Goal: Check status: Check status

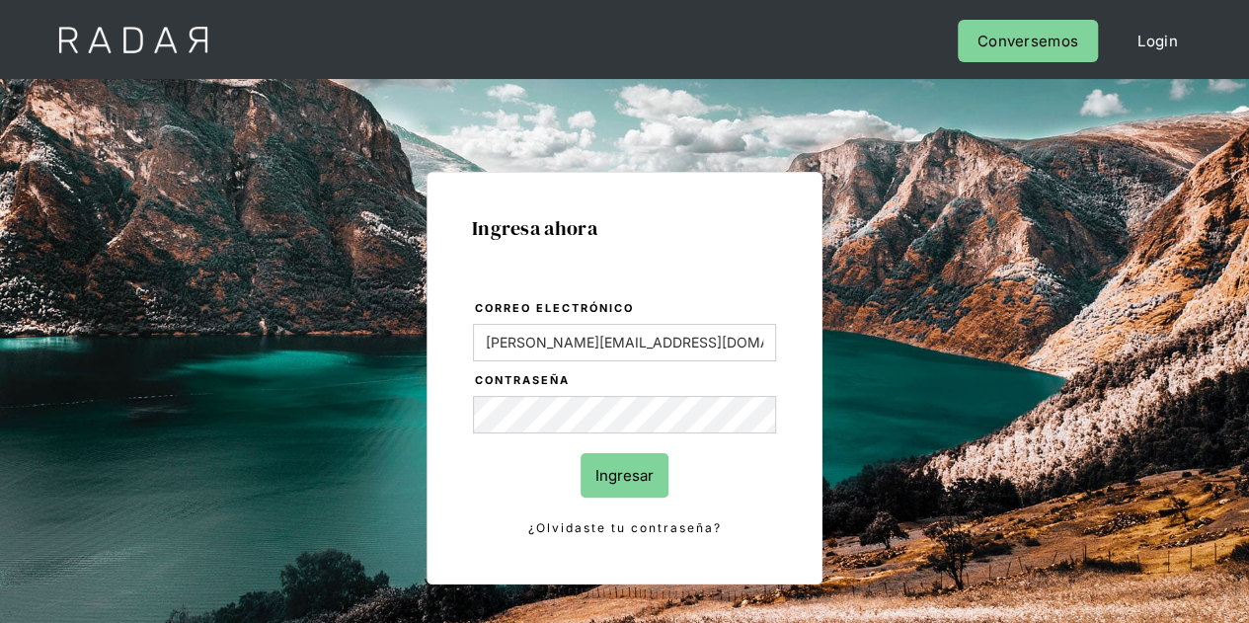
drag, startPoint x: 630, startPoint y: 470, endPoint x: 642, endPoint y: 453, distance: 20.5
click at [631, 470] on input "Ingresar" at bounding box center [625, 475] width 88 height 44
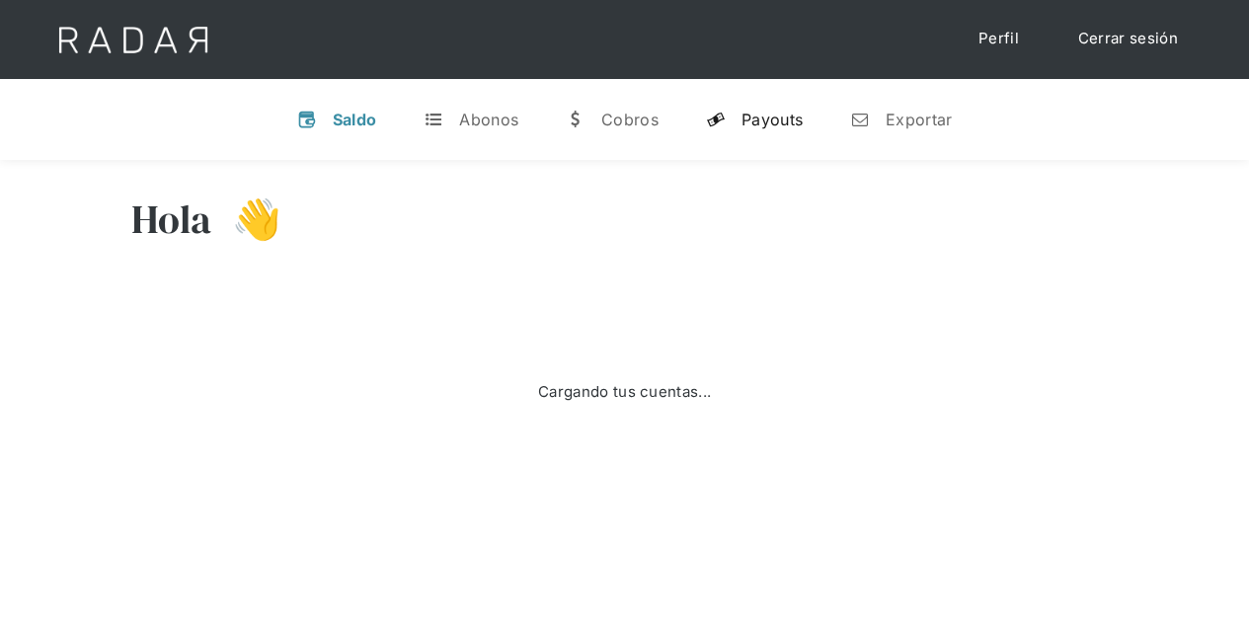
click at [760, 116] on div "Payouts" at bounding box center [772, 120] width 61 height 20
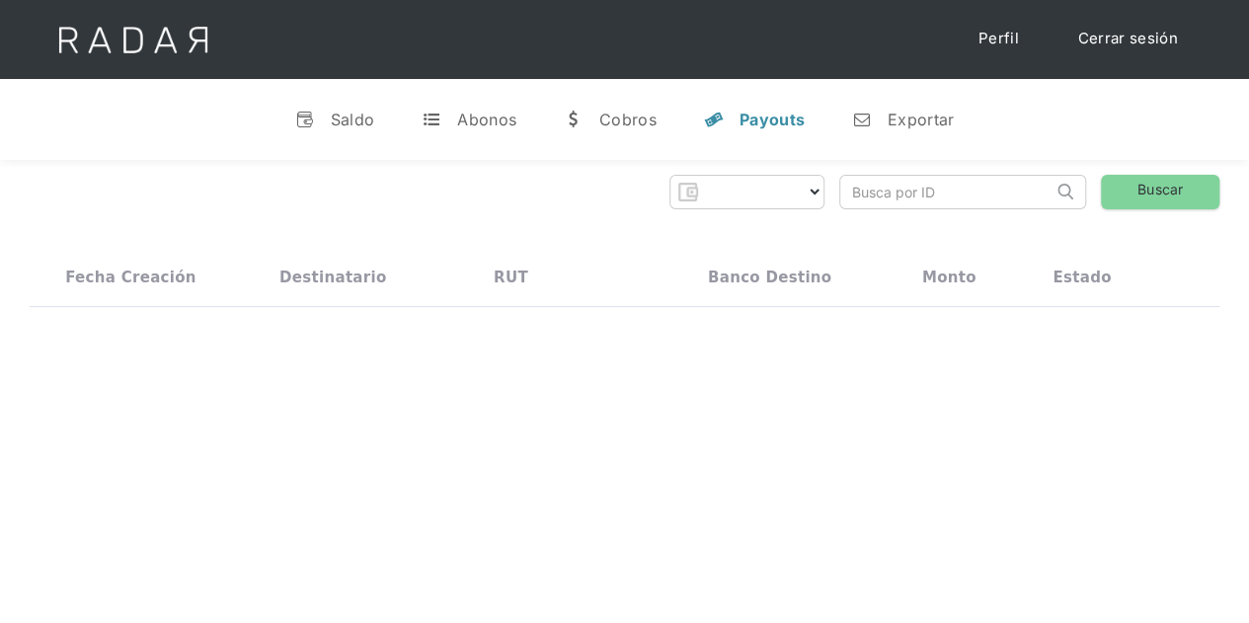
click at [883, 196] on input "search" at bounding box center [946, 192] width 212 height 33
select select "prontopaga"
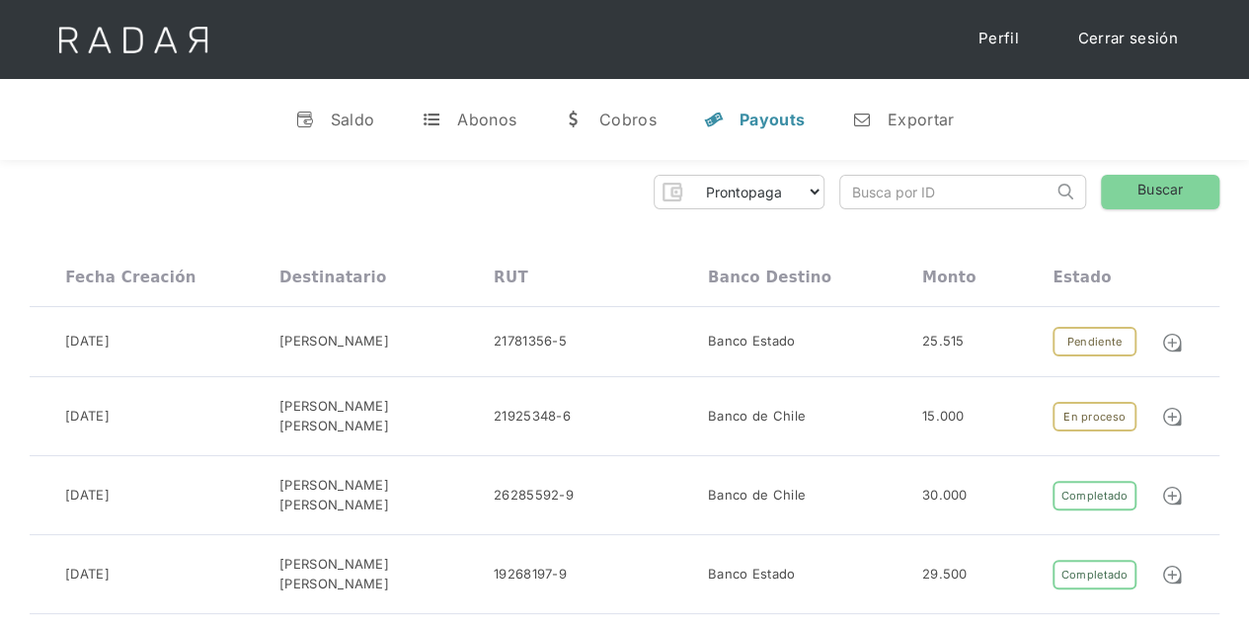
click at [886, 187] on input "search" at bounding box center [946, 192] width 212 height 33
paste input "12a9852e-e0f9-4f05-b502-11969a08aaf2"
click at [1157, 189] on link "Buscar" at bounding box center [1160, 192] width 118 height 35
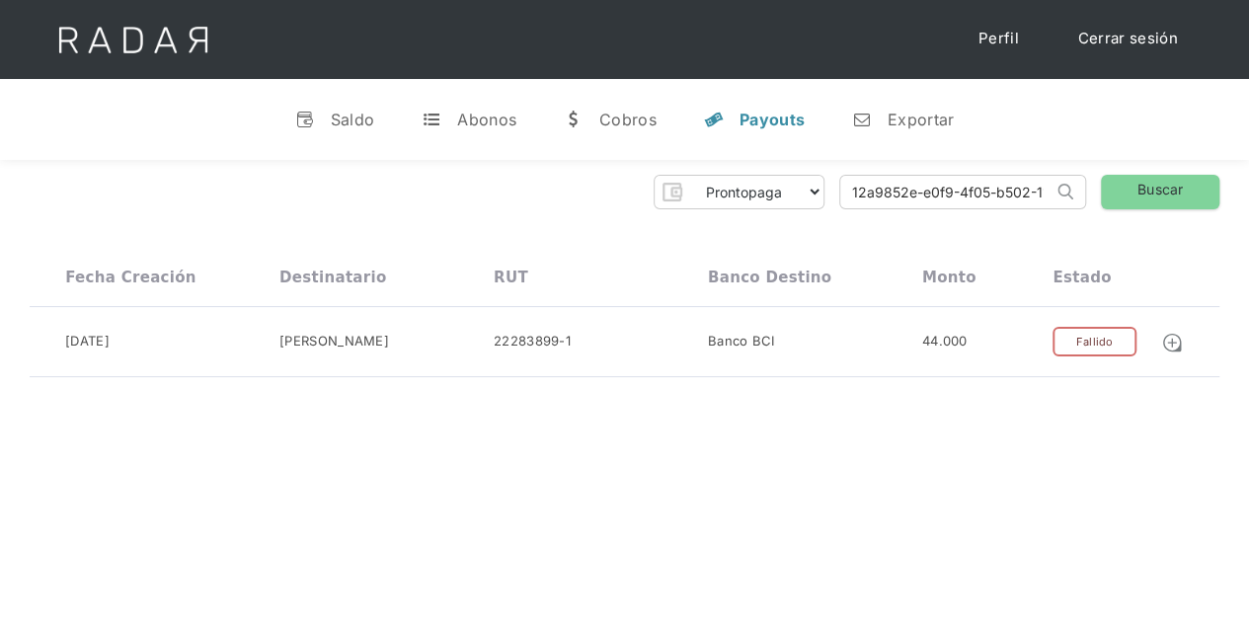
drag, startPoint x: 1042, startPoint y: 192, endPoint x: 718, endPoint y: 184, distance: 324.0
click at [718, 184] on div "Prontopaga Prontopaga 2 Thank you! Your submission has been received! Oops! Som…" at bounding box center [625, 192] width 1190 height 35
type input "1969a08aaf2"
drag, startPoint x: 955, startPoint y: 185, endPoint x: 737, endPoint y: 184, distance: 218.2
click at [737, 184] on div "Prontopaga Prontopaga 2 Thank you! Your submission has been received! Oops! Som…" at bounding box center [625, 192] width 1190 height 35
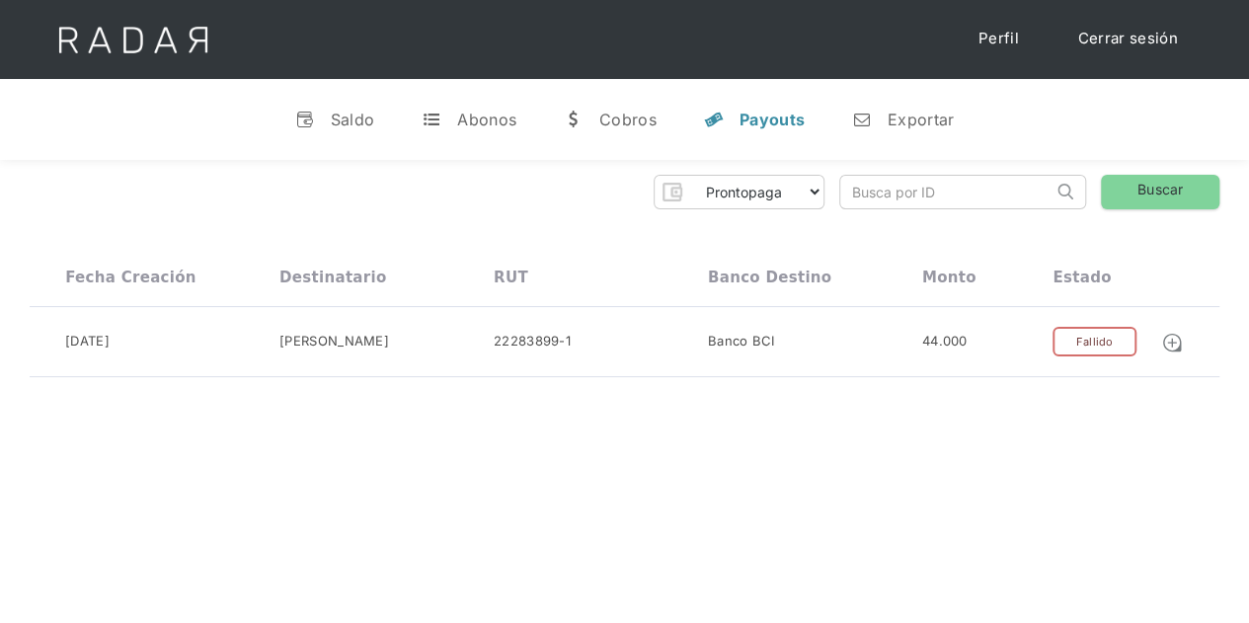
paste input "0b453d40-5495-4c01-a7dc-6e388b31f067"
type input "0b453d40-5495-4c01-a7dc-6e388b31f067"
click at [1154, 183] on link "Buscar" at bounding box center [1160, 192] width 118 height 35
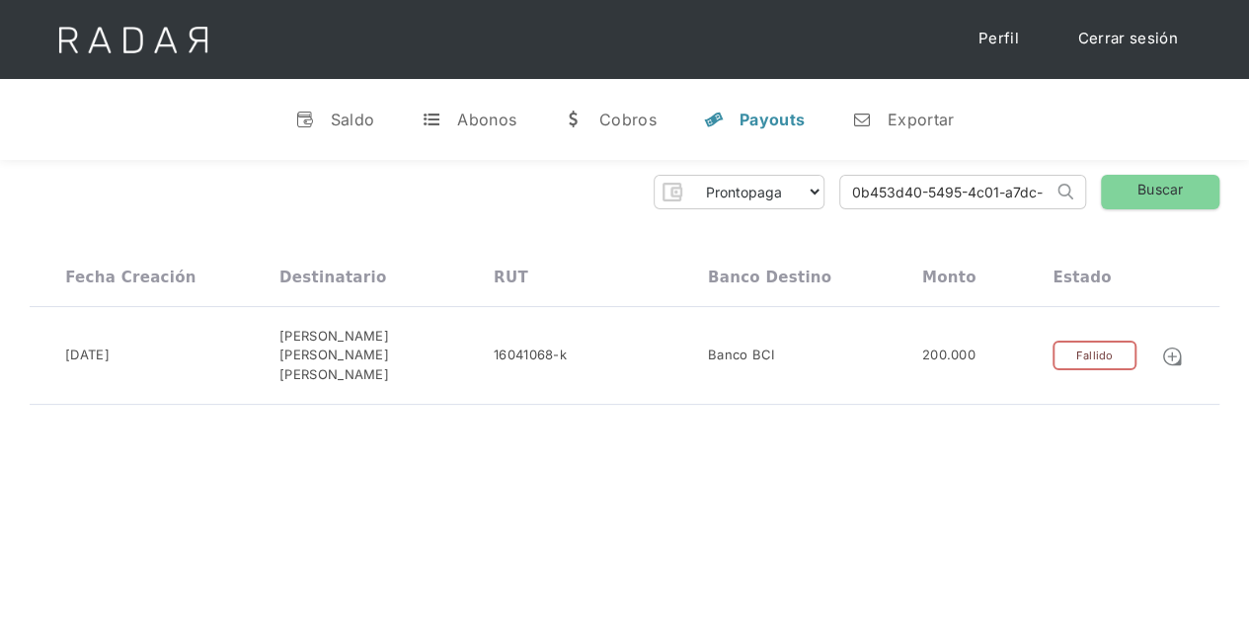
scroll to position [0, 95]
drag, startPoint x: 855, startPoint y: 189, endPoint x: 1100, endPoint y: 192, distance: 244.9
click at [1098, 192] on div "Prontopaga Prontopaga 2 Thank you! Your submission has been received! Oops! Som…" at bounding box center [625, 192] width 1190 height 35
paste input "2e62c89f-1241-4d3c-a23f-f36047532760"
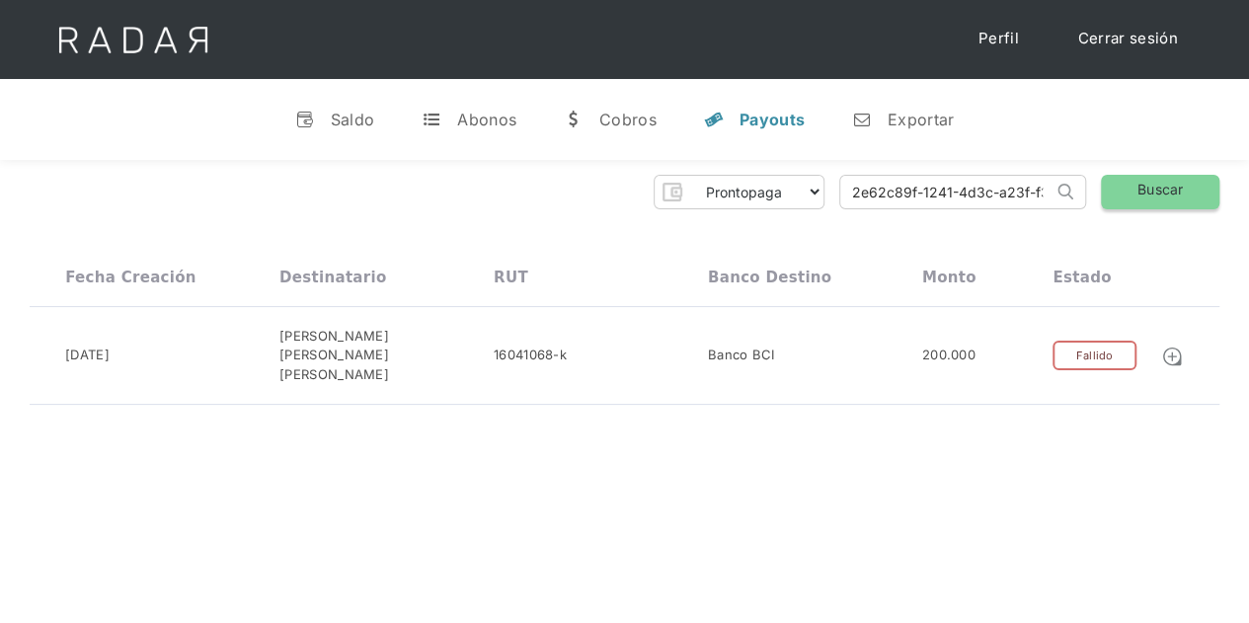
type input "2e62c89f-1241-4d3c-a23f-f36047532760"
click at [1177, 184] on link "Buscar" at bounding box center [1160, 192] width 118 height 35
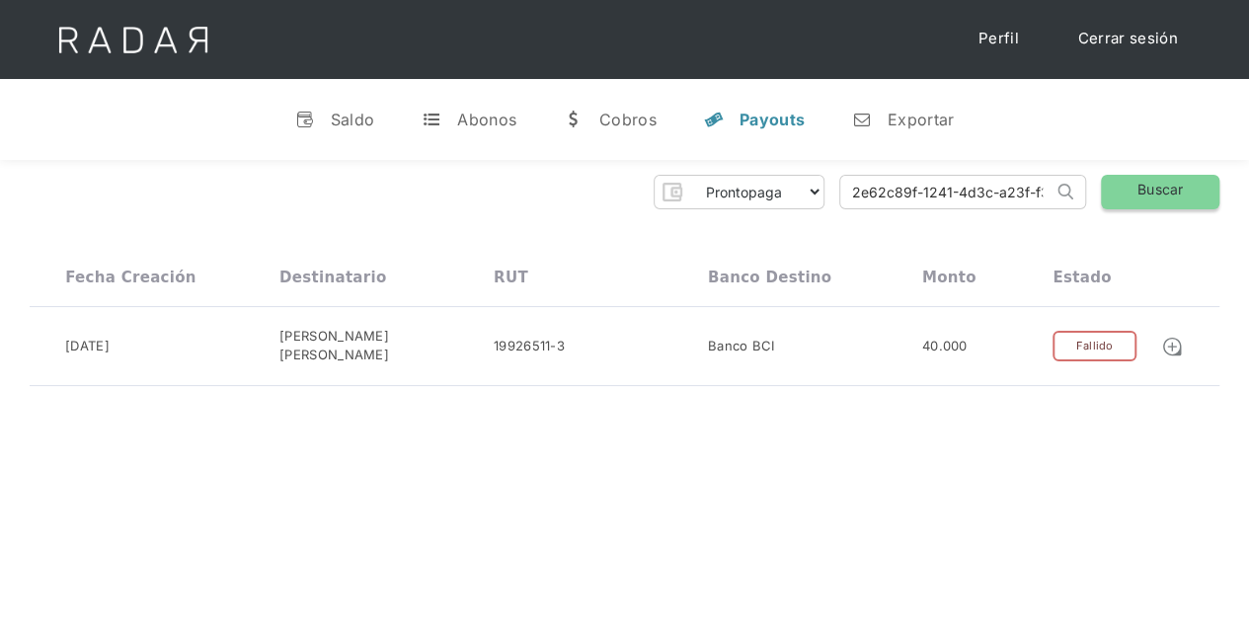
scroll to position [0, 87]
drag, startPoint x: 850, startPoint y: 188, endPoint x: 1176, endPoint y: 216, distance: 327.1
click at [1176, 216] on div "Prontopaga Prontopaga 2 Thank you! Your submission has been received! Oops! Som…" at bounding box center [624, 280] width 1249 height 241
paste input "99cd79f5-d877-4df5-bd40-18c4553f6da6"
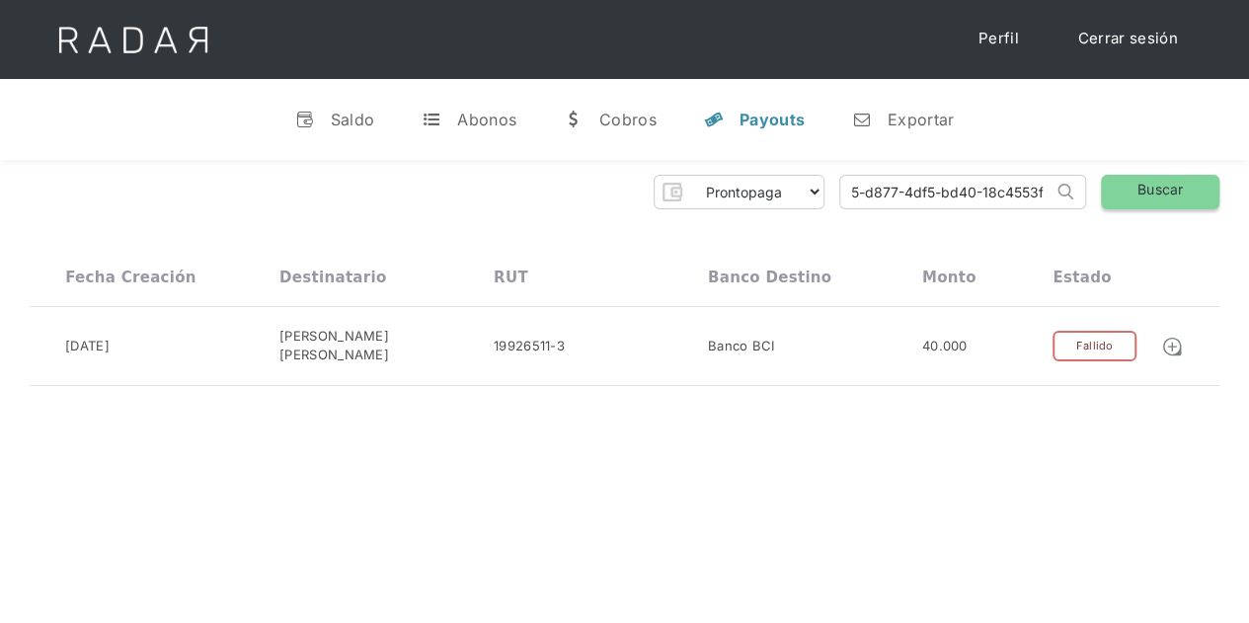
scroll to position [0, 90]
type input "99cd79f5-d877-4df5-bd40-18c4553f6da6"
click at [1183, 200] on link "Buscar" at bounding box center [1160, 192] width 118 height 35
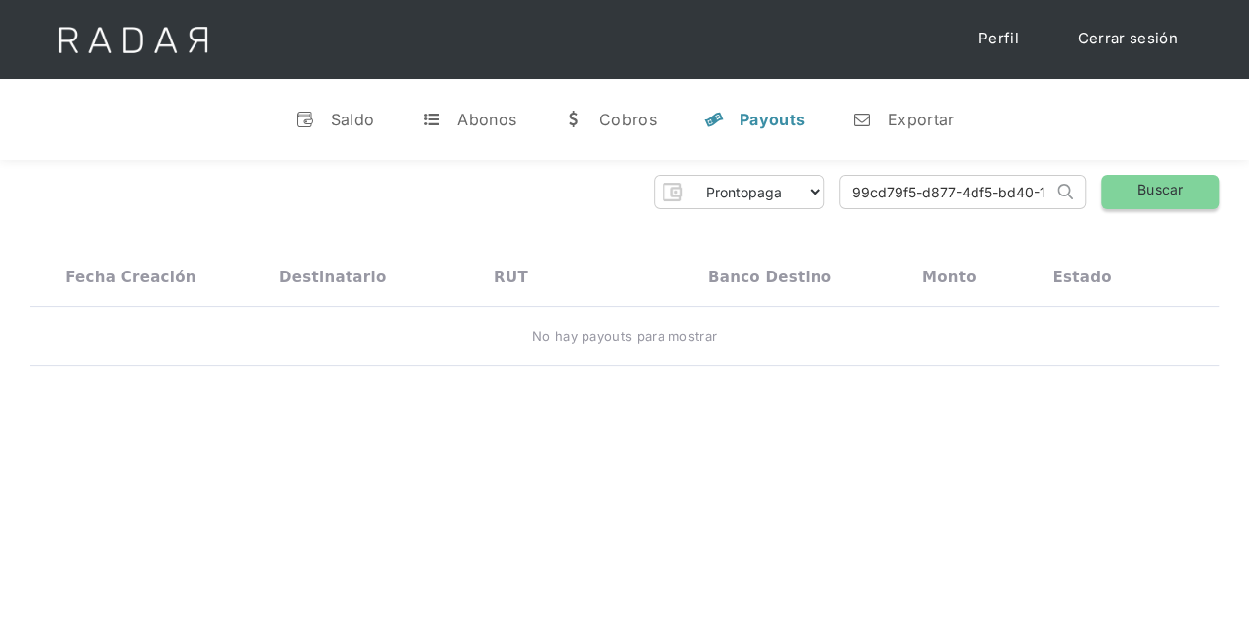
click at [1147, 185] on link "Buscar" at bounding box center [1160, 192] width 118 height 35
drag, startPoint x: 845, startPoint y: 198, endPoint x: 1263, endPoint y: 204, distance: 417.7
click at [1248, 204] on html "Cargando... Cerrar sesión Perfil v Saldo t Abonos w Cobros y Payouts n Exportar…" at bounding box center [624, 311] width 1249 height 623
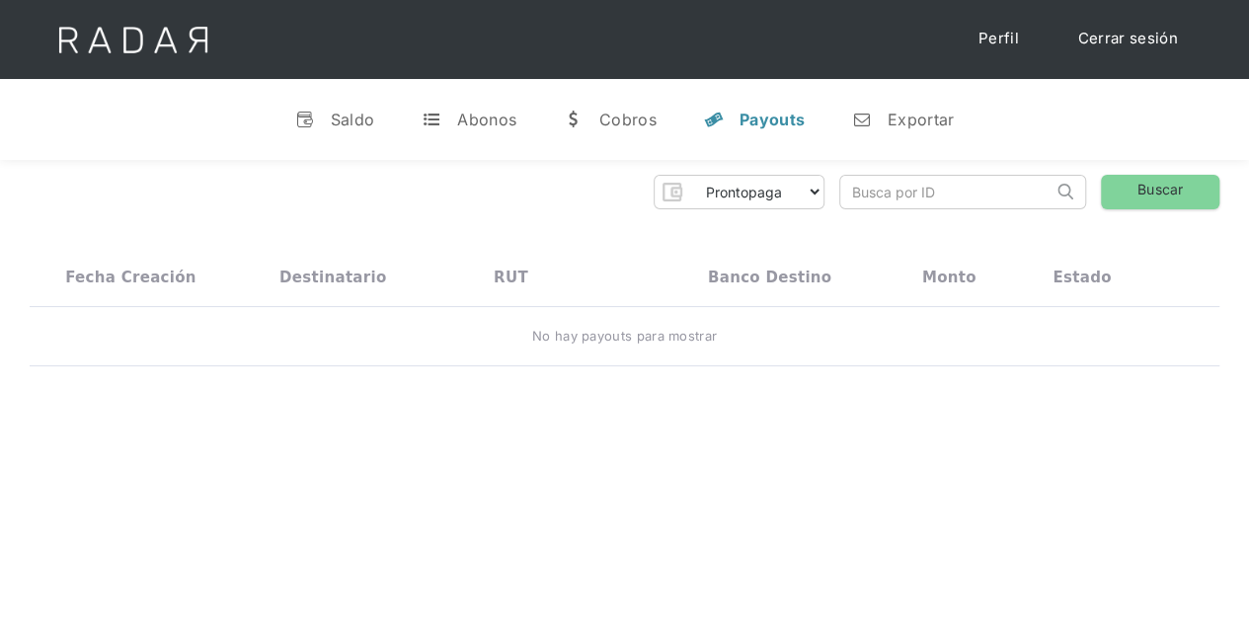
paste input "99cd79f5-d877-4df5-bd40-18c4553f6da6"
click at [1161, 186] on link "Buscar" at bounding box center [1160, 192] width 118 height 35
drag, startPoint x: 1019, startPoint y: 193, endPoint x: 795, endPoint y: 193, distance: 224.1
click at [798, 193] on div "Prontopaga Prontopaga 2 Thank you! Your submission has been received! Oops! Som…" at bounding box center [625, 192] width 1190 height 35
type input "0-18c4553f6da6"
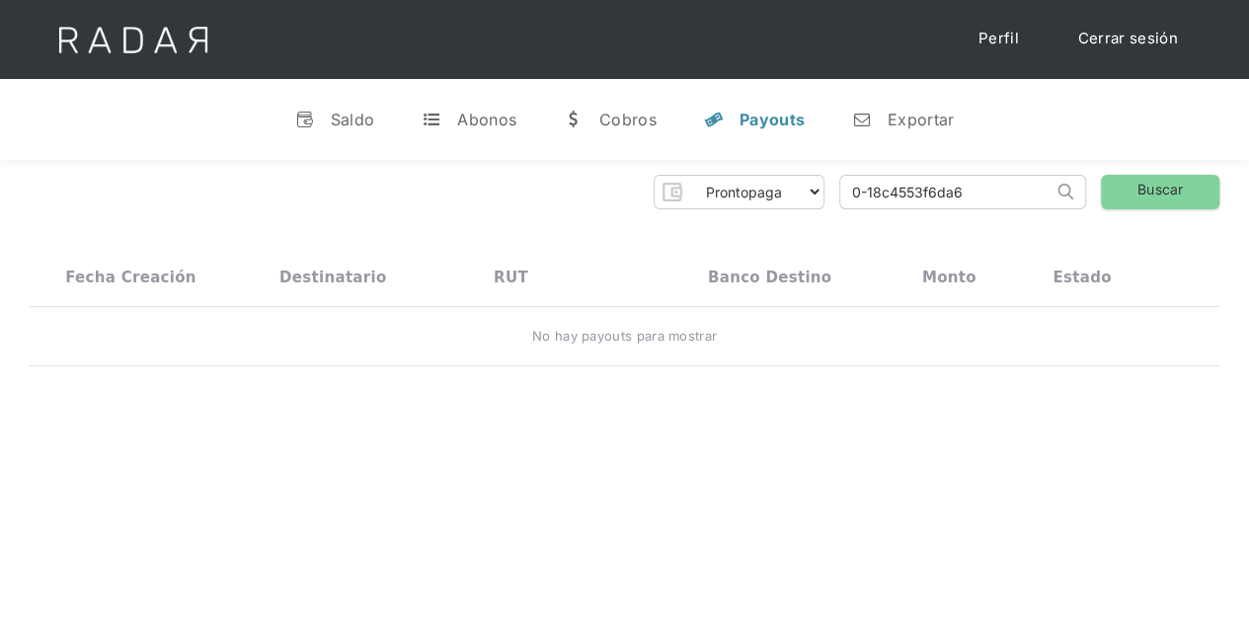
drag, startPoint x: 972, startPoint y: 195, endPoint x: 741, endPoint y: 188, distance: 231.2
click at [741, 188] on div "Prontopaga Prontopaga 2 Thank you! Your submission has been received! Oops! Som…" at bounding box center [625, 192] width 1190 height 35
paste input "99cd79f5-d877-4df5-bd40-18c4553f6da6"
type input "99cd79f5-d877-4df5-bd40-18c4553f6da6"
click at [1180, 195] on link "Buscar" at bounding box center [1160, 192] width 118 height 35
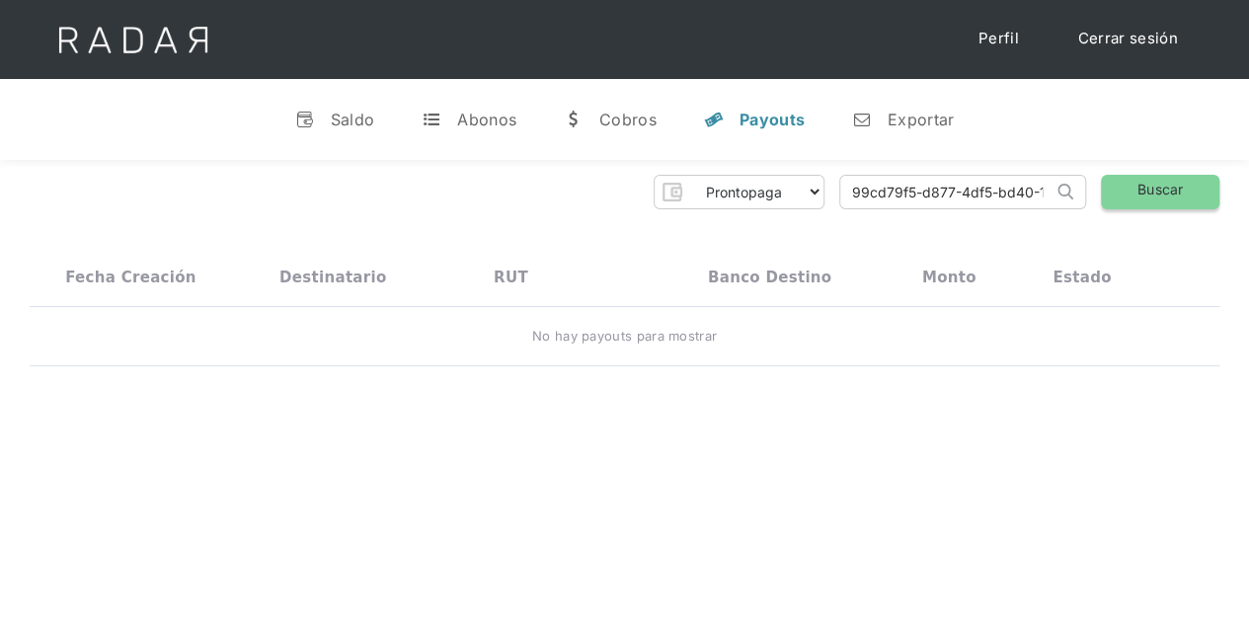
scroll to position [0, 90]
drag, startPoint x: 847, startPoint y: 192, endPoint x: 1171, endPoint y: 183, distance: 324.0
click at [1167, 185] on div "Prontopaga Prontopaga 2 Thank you! Your submission has been received! Oops! Som…" at bounding box center [625, 192] width 1190 height 35
paste input "61ed97d9-ed82-42a6-8a39-c63b1ea07441"
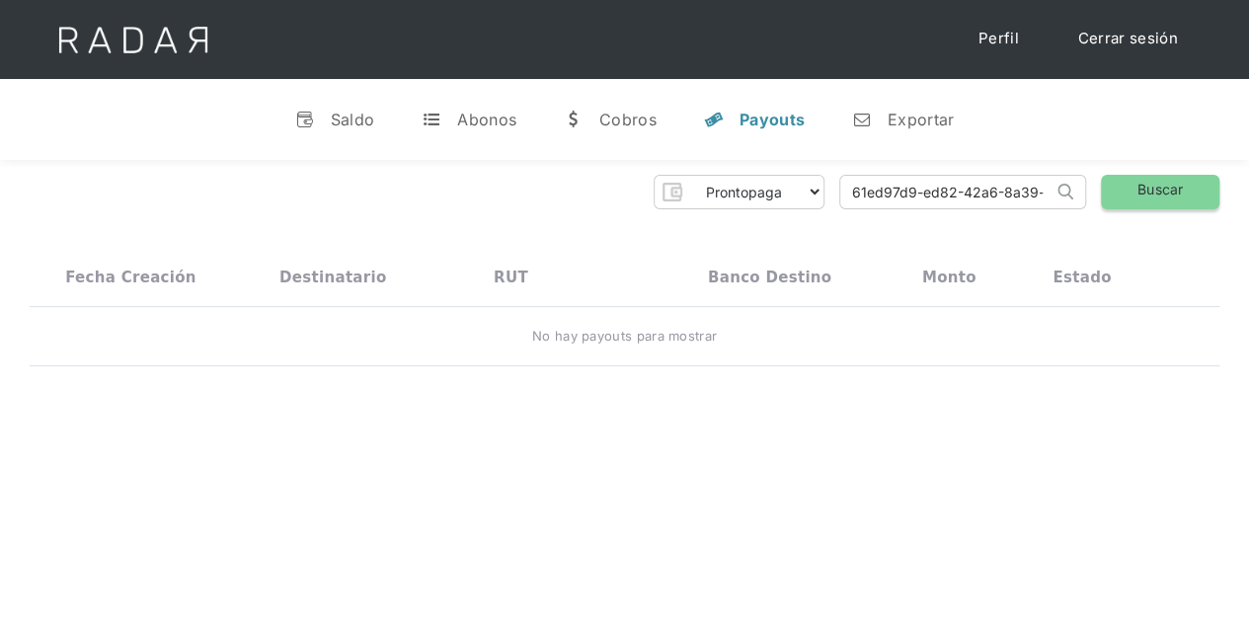
type input "61ed97d9-ed82-42a6-8a39-c63b1ea07441"
click at [1134, 189] on link "Buscar" at bounding box center [1160, 192] width 118 height 35
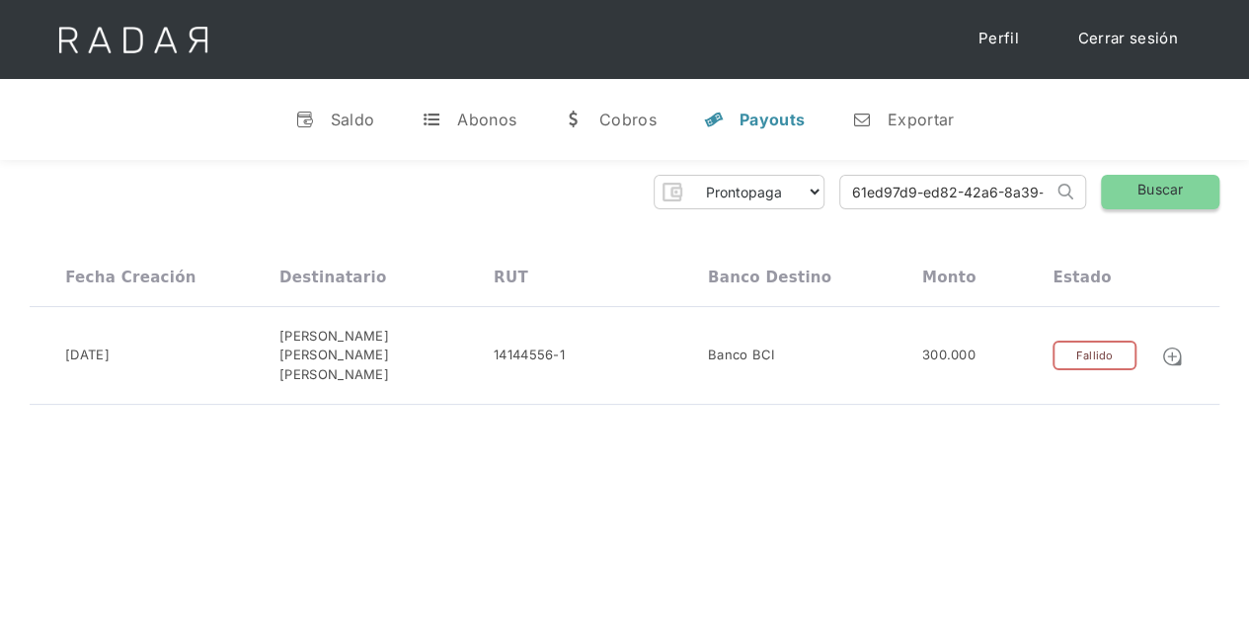
scroll to position [0, 91]
drag, startPoint x: 851, startPoint y: 194, endPoint x: 1129, endPoint y: 193, distance: 277.5
click at [1129, 193] on div "Prontopaga Prontopaga 2 Thank you! Your submission has been received! Oops! Som…" at bounding box center [625, 192] width 1190 height 35
paste input "f501f87a-9c26-40d9-87f4-f67973248cc0"
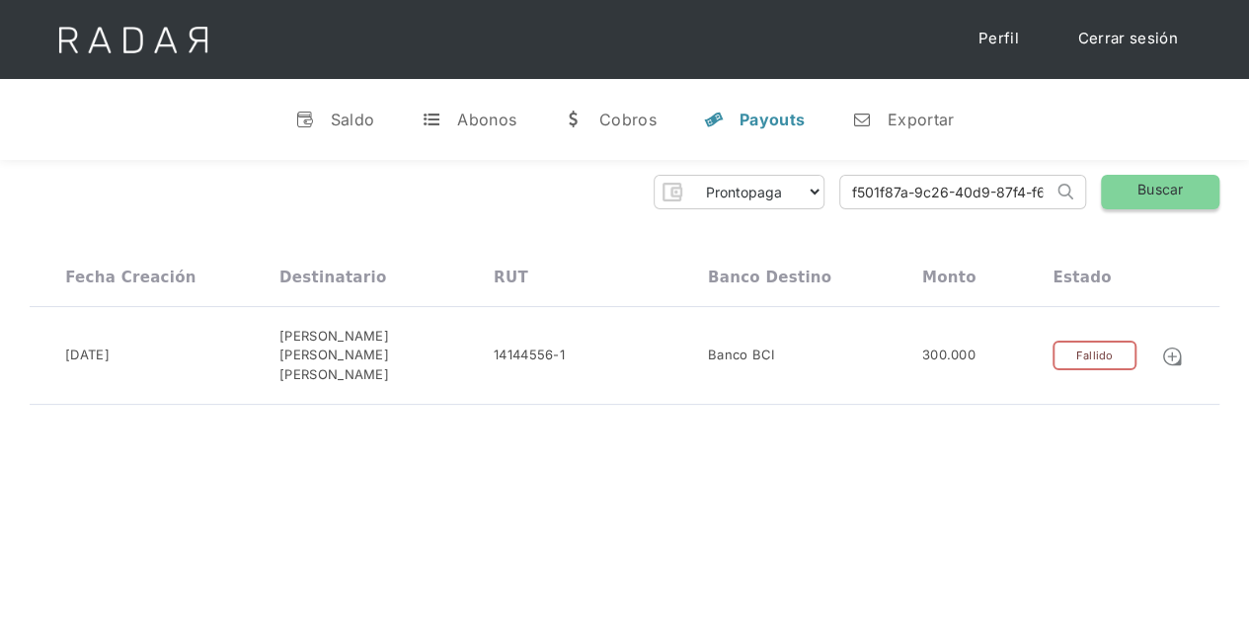
type input "f501f87a-9c26-40d9-87f4-f67973248cc0"
click at [1162, 185] on link "Buscar" at bounding box center [1160, 192] width 118 height 35
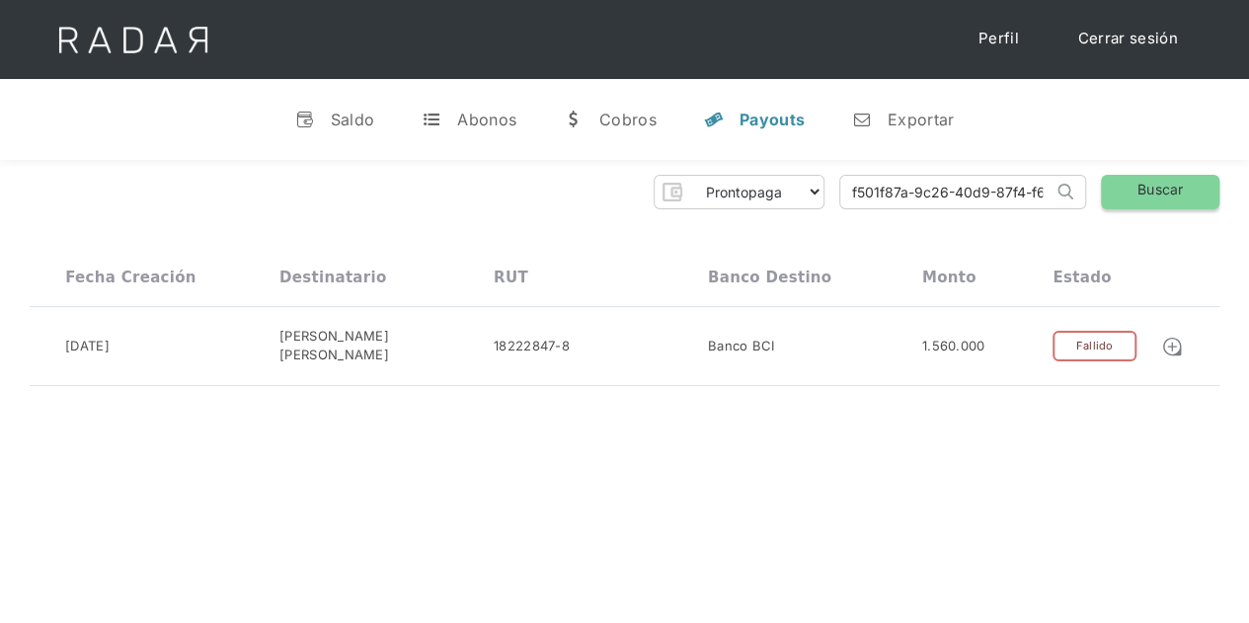
scroll to position [0, 84]
drag, startPoint x: 853, startPoint y: 187, endPoint x: 1132, endPoint y: 185, distance: 278.5
click at [1132, 185] on div "Prontopaga Prontopaga 2 Thank you! Your submission has been received! Oops! Som…" at bounding box center [625, 192] width 1190 height 35
paste input "99cd79f5-d877-4df5-bd40-18c4553f6da6"
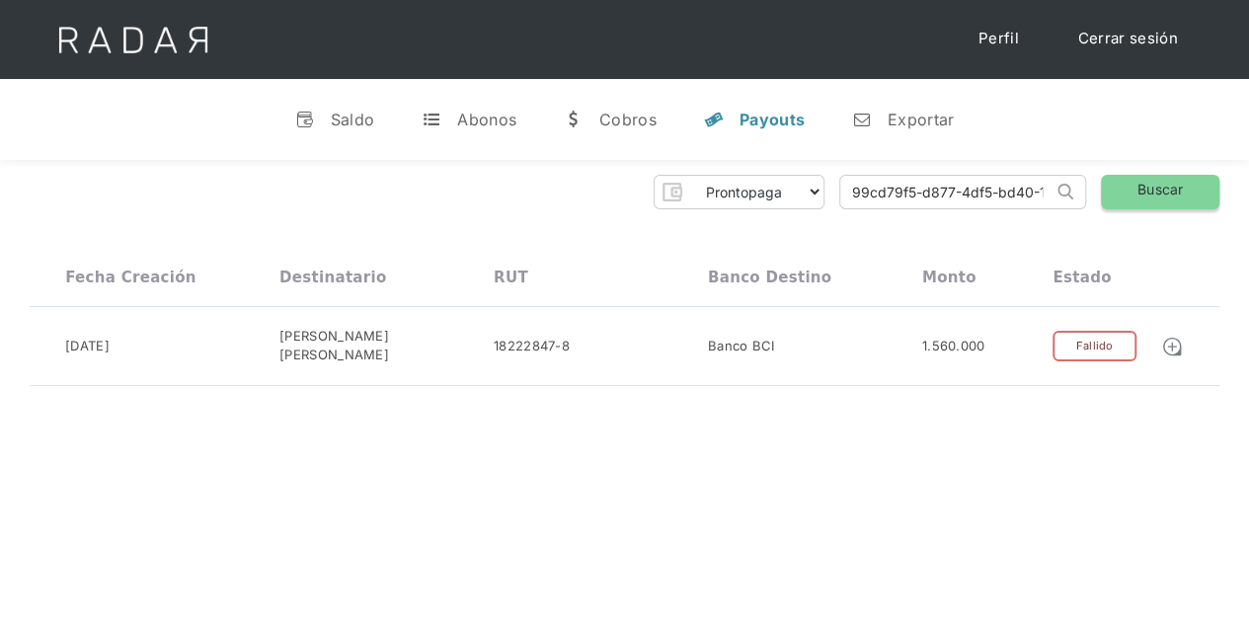
click at [1160, 181] on link "Buscar" at bounding box center [1160, 192] width 118 height 35
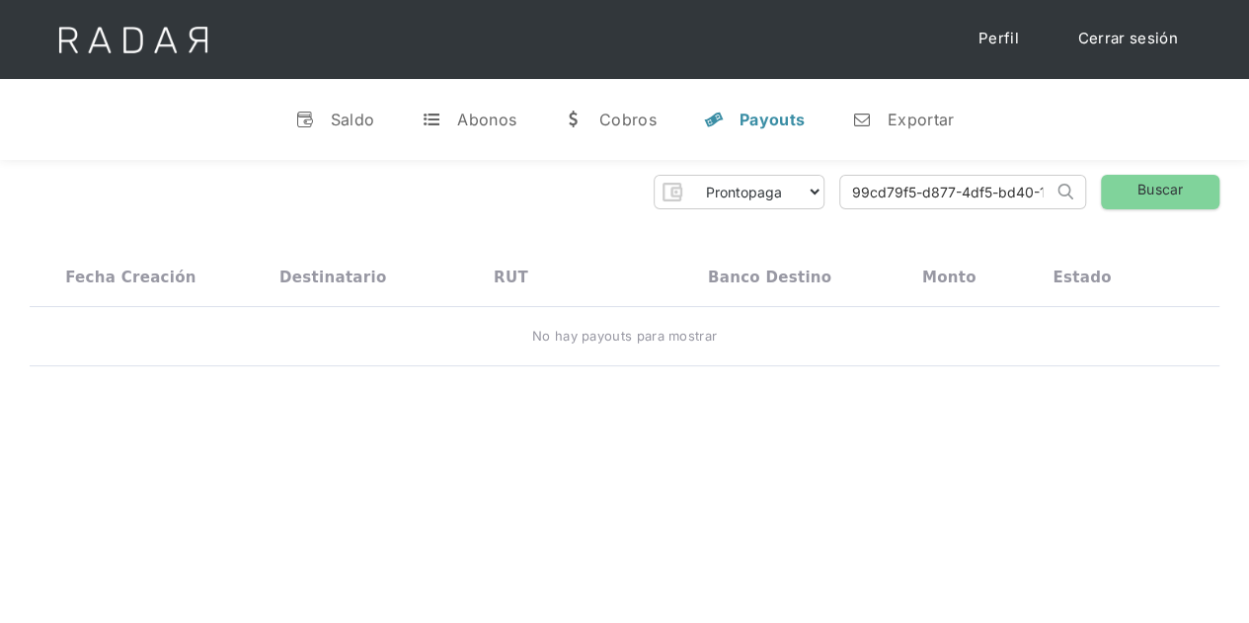
scroll to position [0, 90]
drag, startPoint x: 888, startPoint y: 196, endPoint x: 1078, endPoint y: 195, distance: 190.6
click at [1078, 195] on form "99cd79f5-d877-4df5-bd40-18c4553f6da6 Search" at bounding box center [962, 192] width 247 height 35
type input "9"
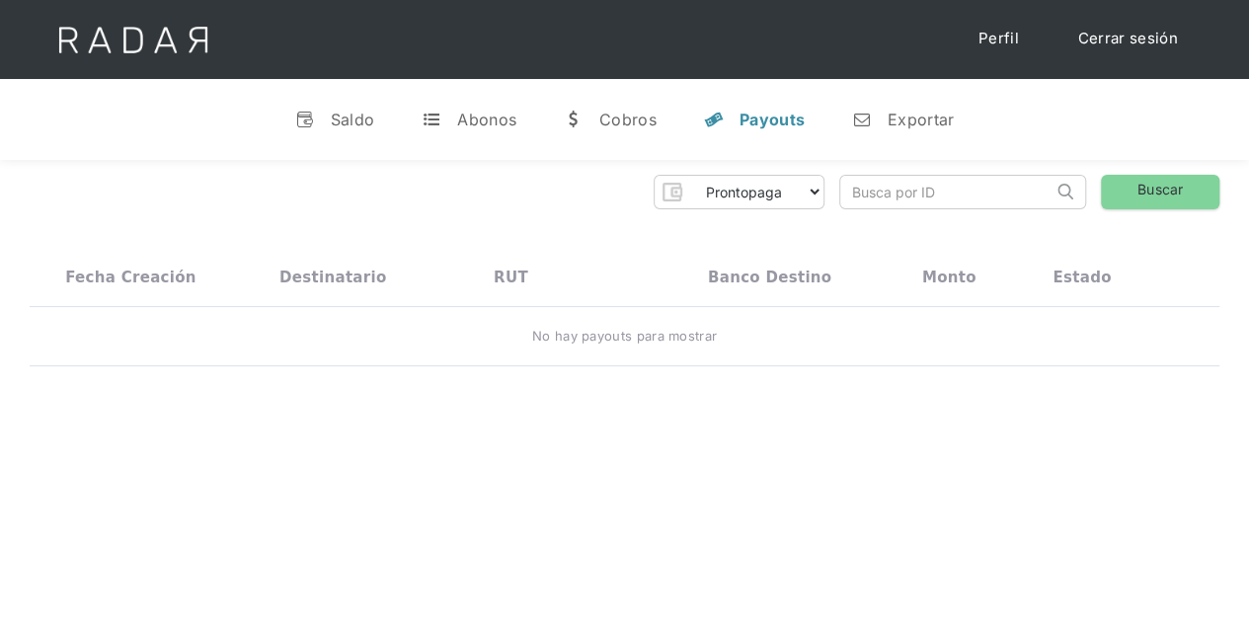
paste input "4f9d9bbe-79a0-447c-bff5-5b183cc3f5b7"
click at [1036, 194] on input "4f9d9bbe-79a0-447c-bff5-5b183cc3f5b7" at bounding box center [946, 192] width 212 height 33
type input "4f9d9bbe-79a0-447c-bff5-5b183cc3f5b7"
click at [1149, 181] on link "Buscar" at bounding box center [1160, 192] width 118 height 35
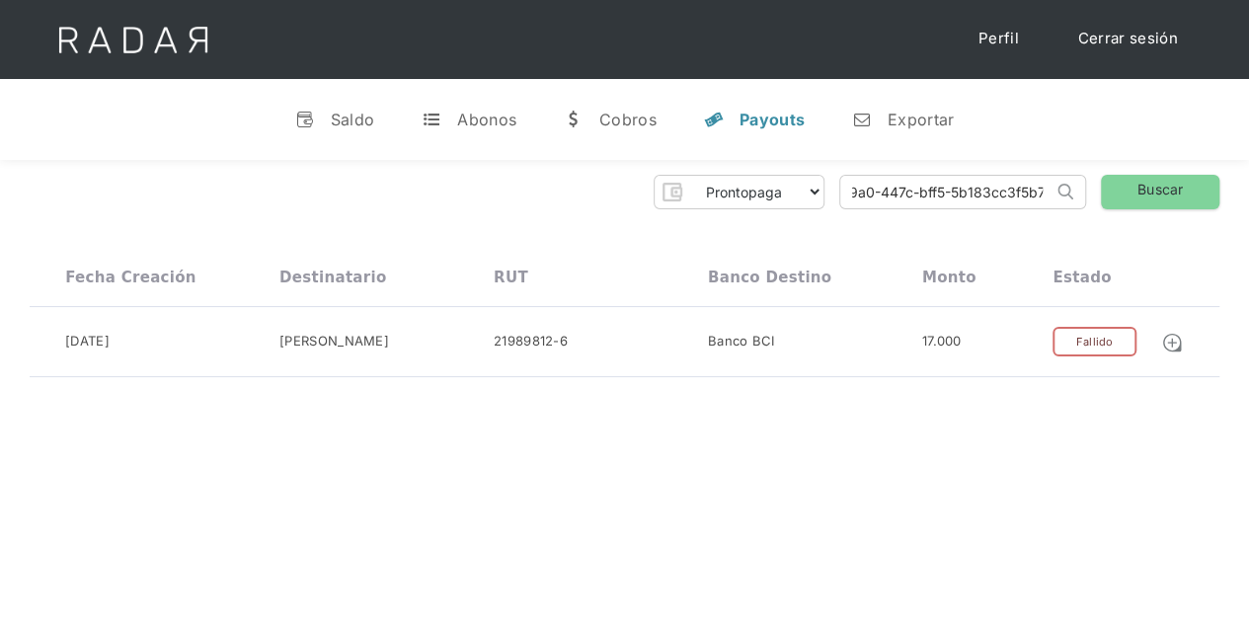
drag, startPoint x: 855, startPoint y: 188, endPoint x: 1099, endPoint y: 187, distance: 243.9
click at [1099, 187] on div "Prontopaga Prontopaga 2 Thank you! Your submission has been received! Oops! Som…" at bounding box center [625, 192] width 1190 height 35
paste input "2f04567f-0770-4a22-a7c5-e0acf577fbdb"
click at [1132, 192] on link "Buscar" at bounding box center [1160, 192] width 118 height 35
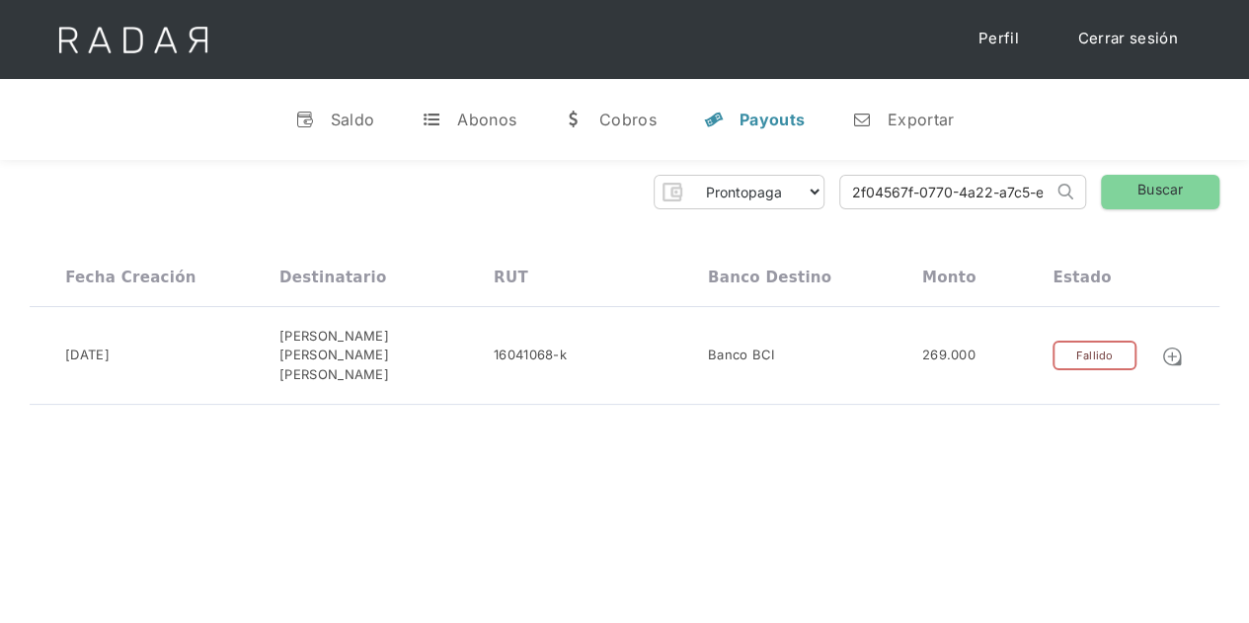
scroll to position [0, 85]
drag, startPoint x: 857, startPoint y: 190, endPoint x: 1130, endPoint y: 195, distance: 272.6
click at [1130, 195] on div "Prontopaga Prontopaga 2 Thank you! Your submission has been received! Oops! Som…" at bounding box center [625, 192] width 1190 height 35
type input "2"
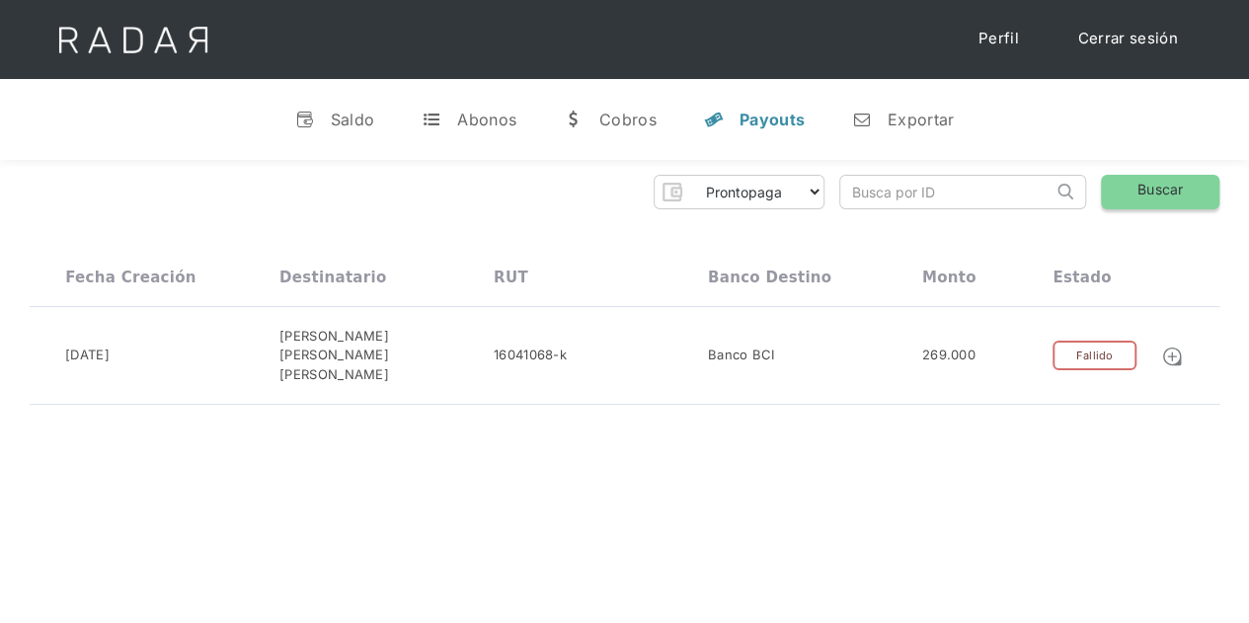
paste input "b3e93c1c-2aff-496f-b5b9-8e3118ce47f5"
click at [1143, 191] on link "Buscar" at bounding box center [1160, 192] width 118 height 35
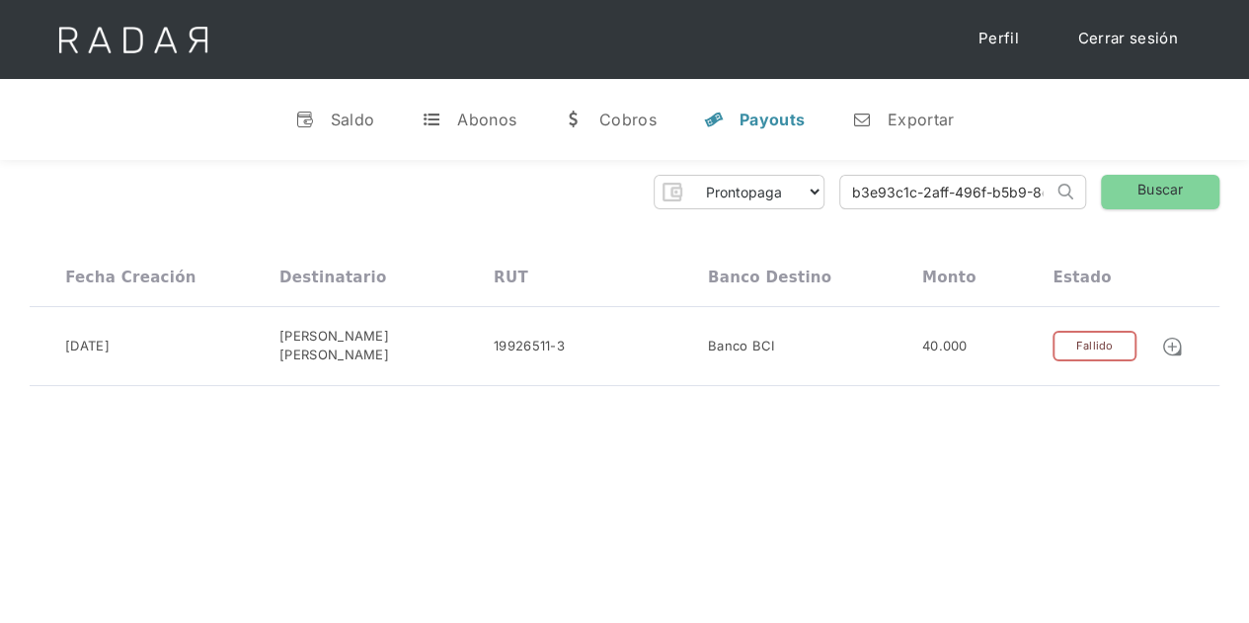
drag, startPoint x: 987, startPoint y: 205, endPoint x: 806, endPoint y: 202, distance: 181.7
click at [807, 202] on div "Prontopaga Prontopaga 2 Thank you! Your submission has been received! Oops! Som…" at bounding box center [625, 192] width 1190 height 35
drag, startPoint x: 1009, startPoint y: 196, endPoint x: 782, endPoint y: 194, distance: 227.1
click at [788, 196] on div "Prontopaga Prontopaga 2 Thank you! Your submission has been received! Oops! Som…" at bounding box center [625, 192] width 1190 height 35
paste input "9de4ddef-4e34-4b35-a699-a873ca5f682c"
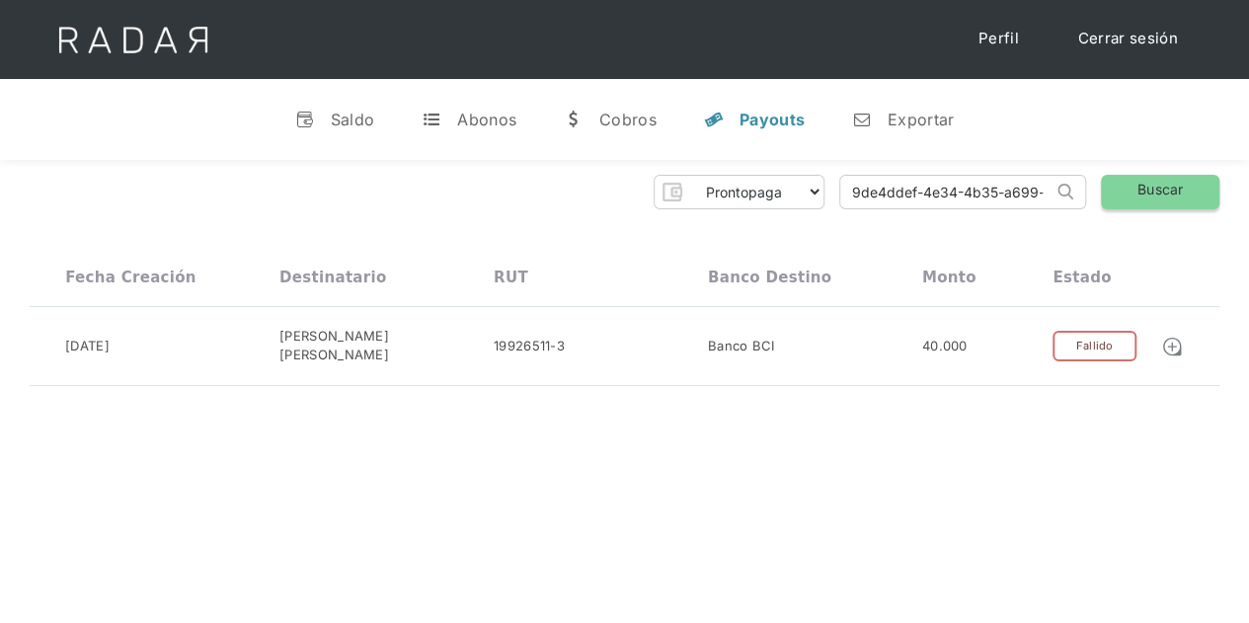
type input "9de4ddef-4e34-4b35-a699-a873ca5f682c"
click at [1172, 194] on link "Buscar" at bounding box center [1160, 192] width 118 height 35
drag, startPoint x: 851, startPoint y: 187, endPoint x: 1202, endPoint y: 185, distance: 350.5
click at [1202, 185] on div "Prontopaga Prontopaga 2 Thank you! Your submission has been received! Oops! Som…" at bounding box center [625, 192] width 1190 height 35
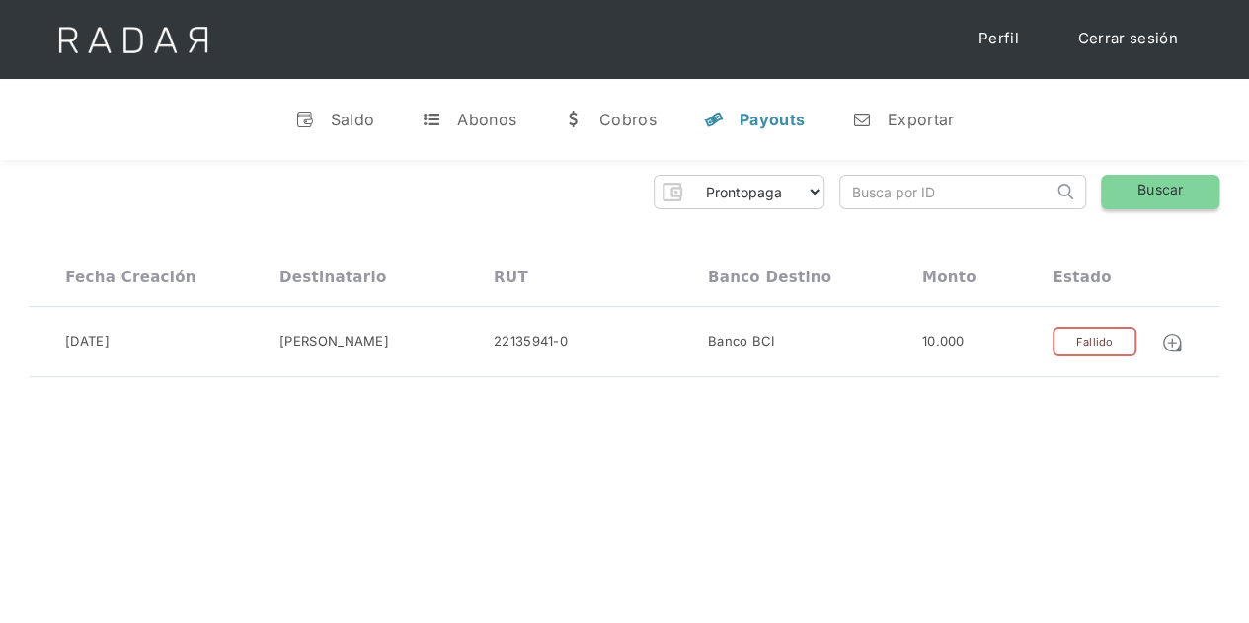
scroll to position [0, 0]
paste input "b7f0cf52-40ad-475b-bb05-b0a2ce18f136"
type input "b7f0cf52-40ad-475b-bb05-b0a2ce18f136"
click at [1173, 193] on link "Buscar" at bounding box center [1160, 192] width 118 height 35
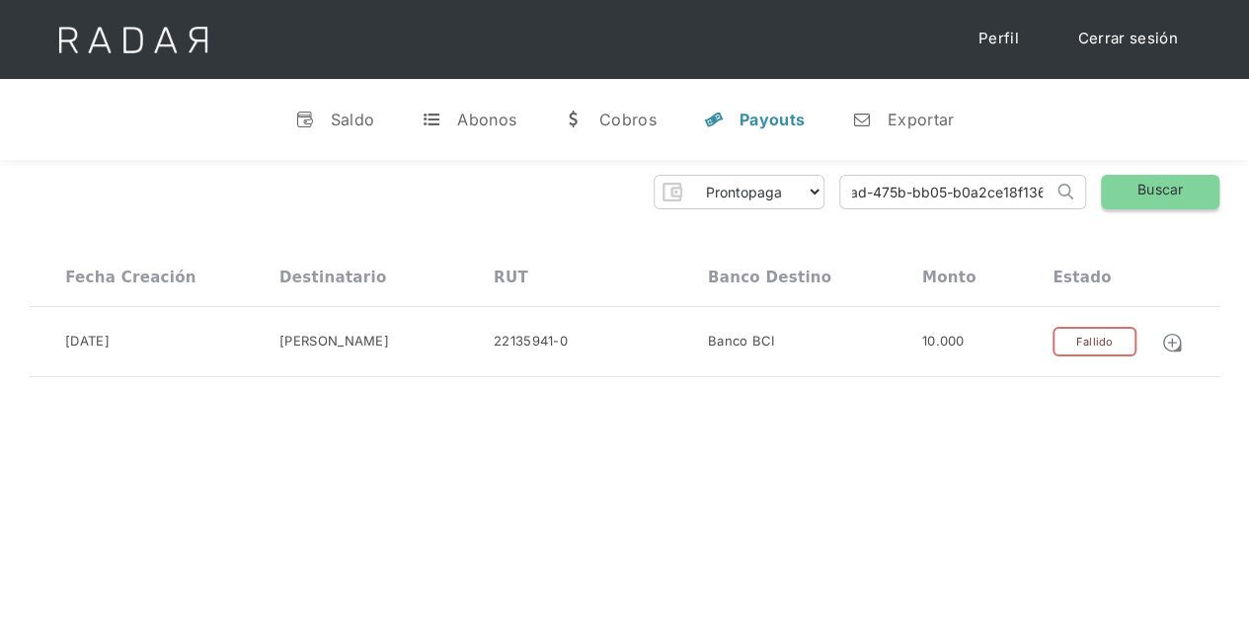
scroll to position [0, 0]
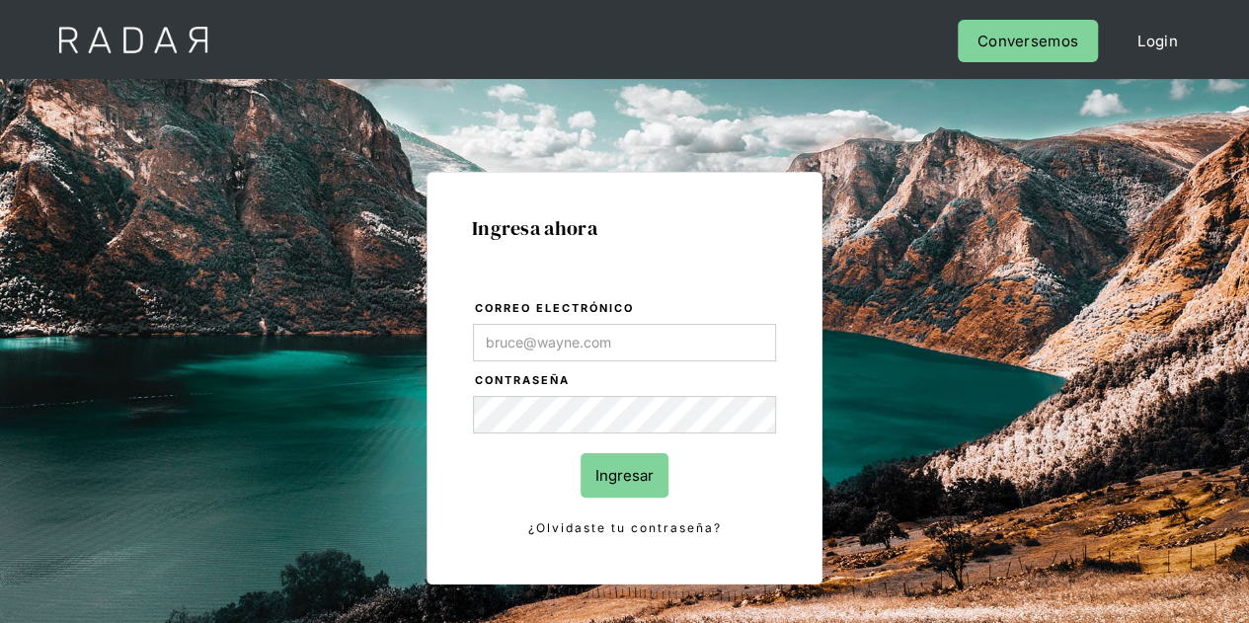
type input "Evans@prontopaga.com"
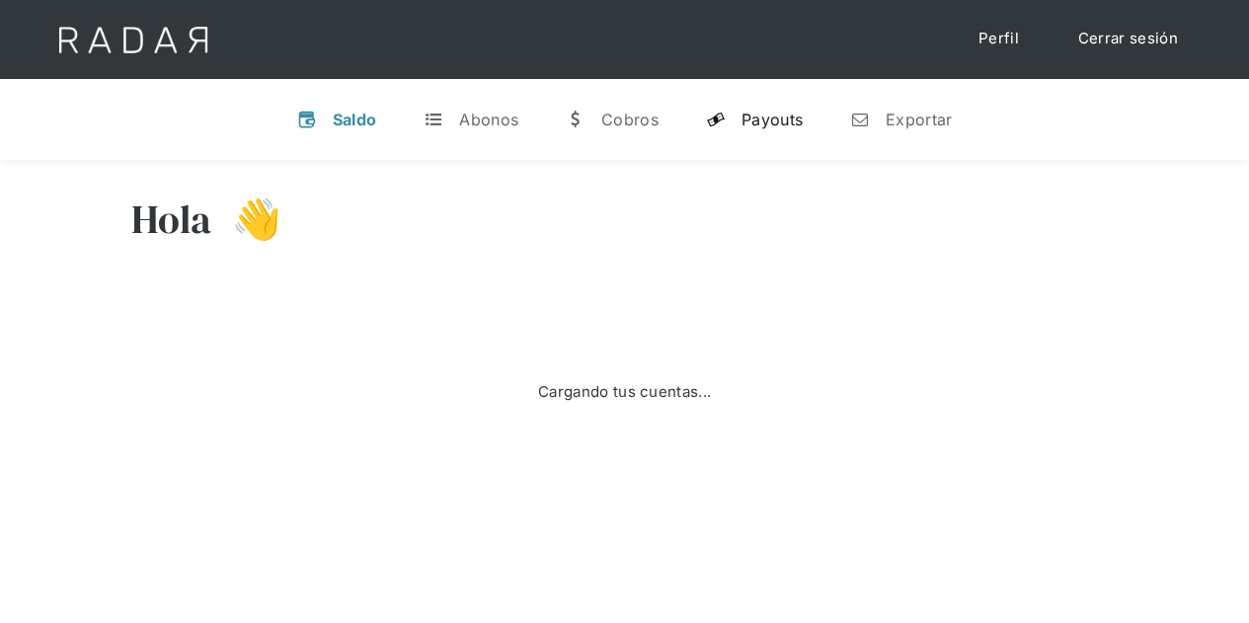
click at [772, 118] on div "Payouts" at bounding box center [772, 120] width 61 height 20
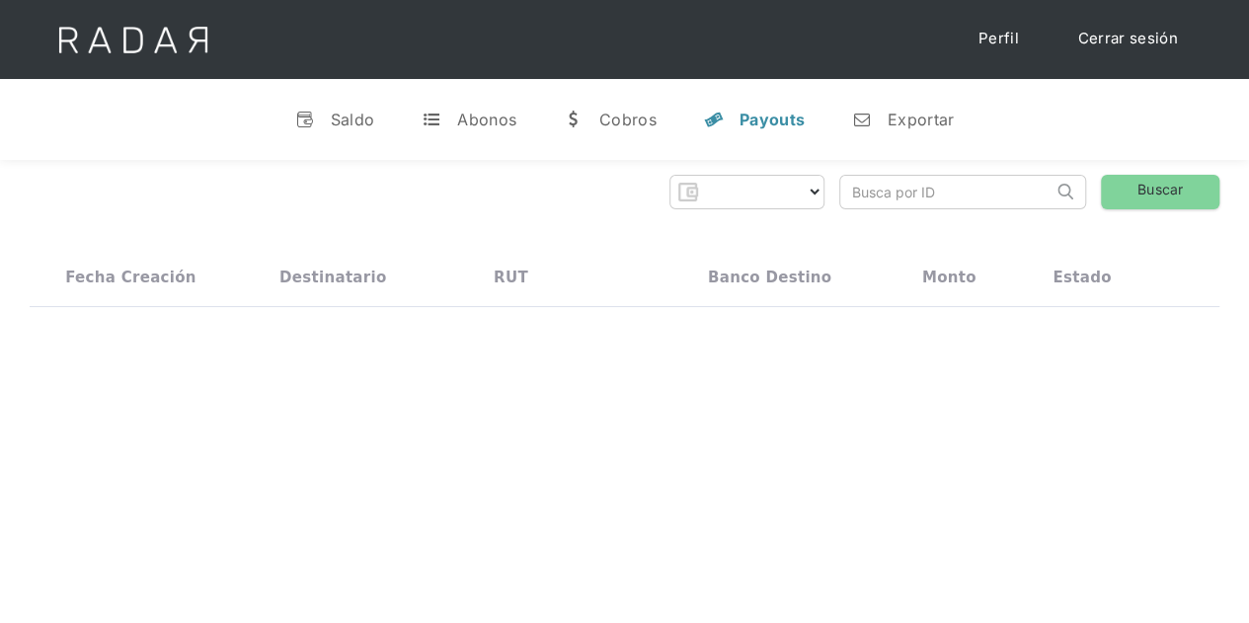
click at [862, 192] on input "search" at bounding box center [946, 192] width 212 height 33
paste input "b7f0cf52-40ad-475b-bb05-b0a2ce18f136"
type input "b7f0cf52-40ad-475b-bb05-b0a2ce18f136"
select select "prontopaga"
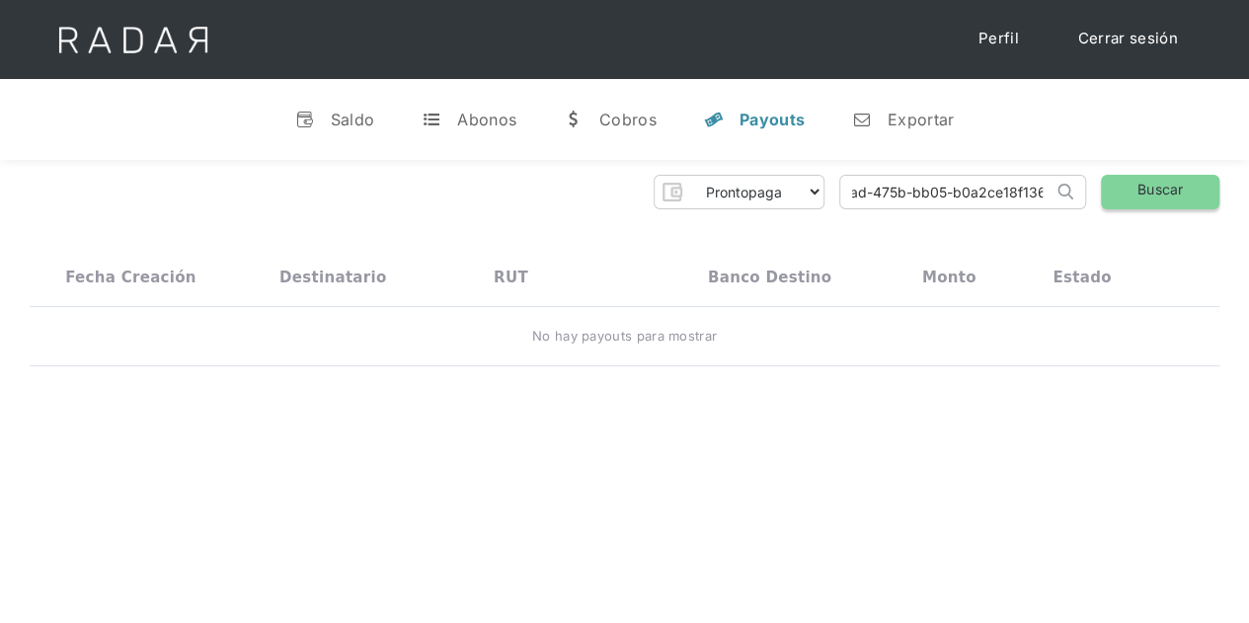
type input "b7f0cf52-40ad-475b-bb05-b0a2ce18f136"
click at [1151, 188] on link "Buscar" at bounding box center [1160, 192] width 118 height 35
click at [849, 198] on input "b7f0cf52-40ad-475b-bb05-b0a2ce18f136" at bounding box center [946, 192] width 212 height 33
click at [1142, 184] on link "Buscar" at bounding box center [1160, 192] width 118 height 35
